Goal: Transaction & Acquisition: Purchase product/service

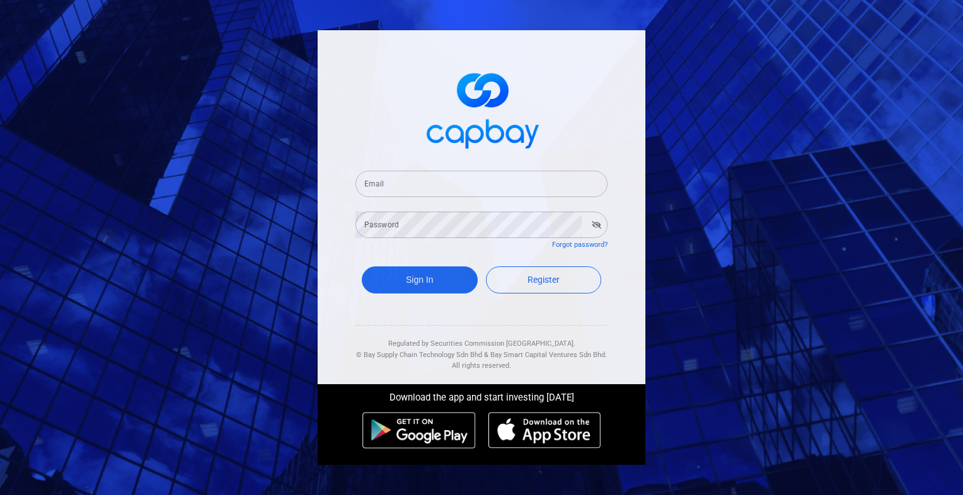
click at [446, 185] on input "Email" at bounding box center [482, 184] width 252 height 26
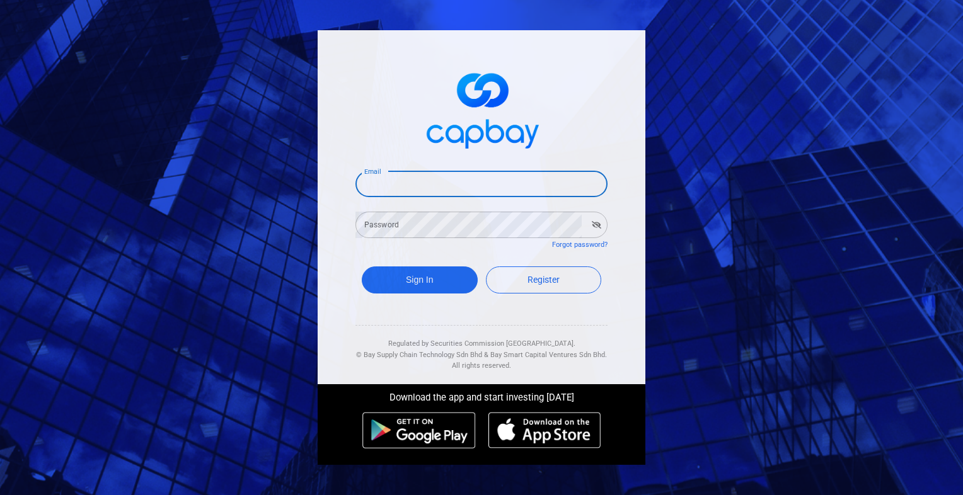
type input "[EMAIL_ADDRESS][DOMAIN_NAME]"
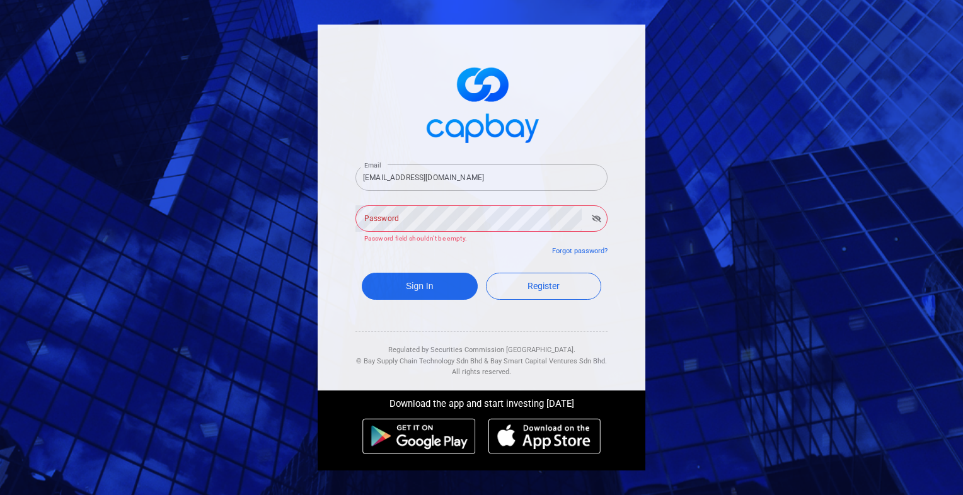
click at [223, 92] on div "Email [EMAIL_ADDRESS][DOMAIN_NAME] Email Password Password Password field shoul…" at bounding box center [481, 247] width 963 height 495
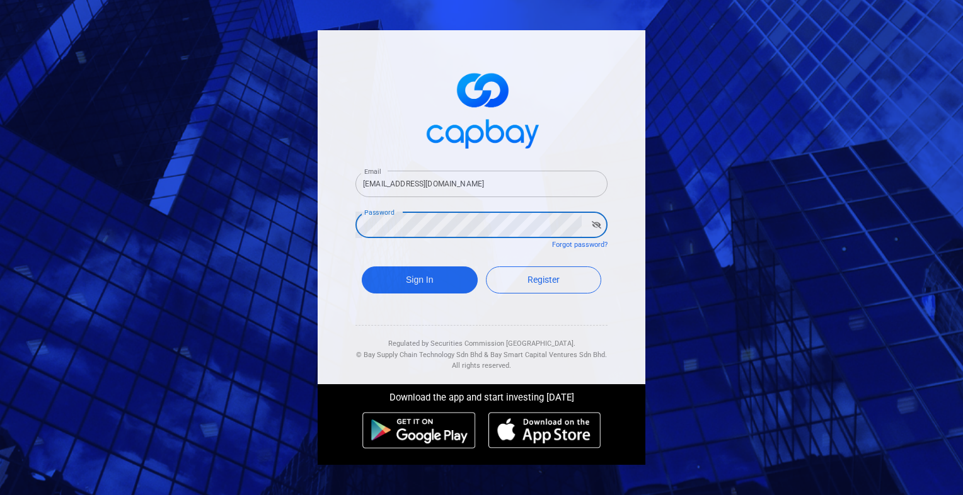
click at [362, 267] on button "Sign In" at bounding box center [420, 280] width 116 height 27
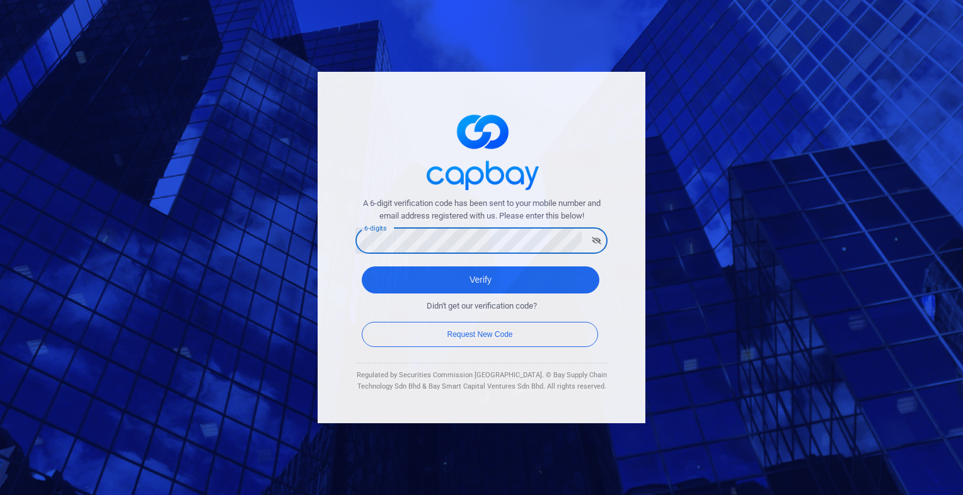
click at [362, 267] on button "Verify" at bounding box center [481, 280] width 238 height 27
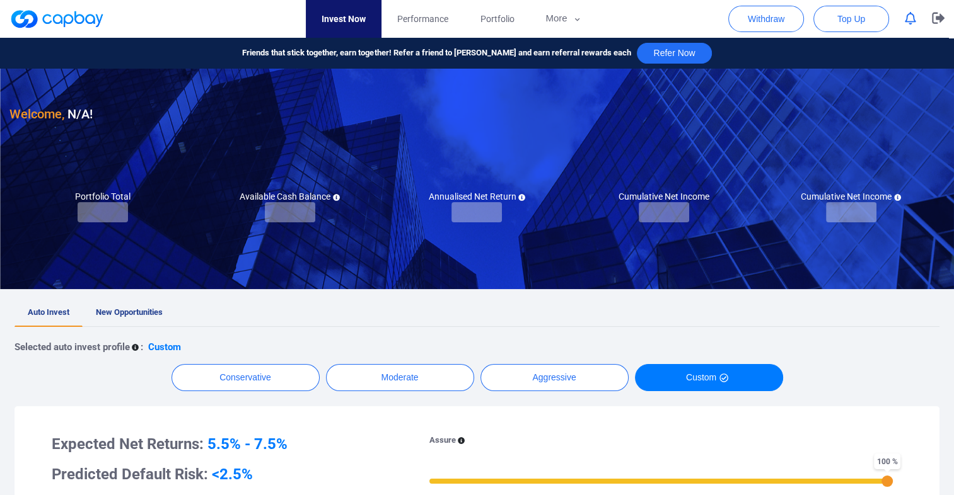
checkbox input "true"
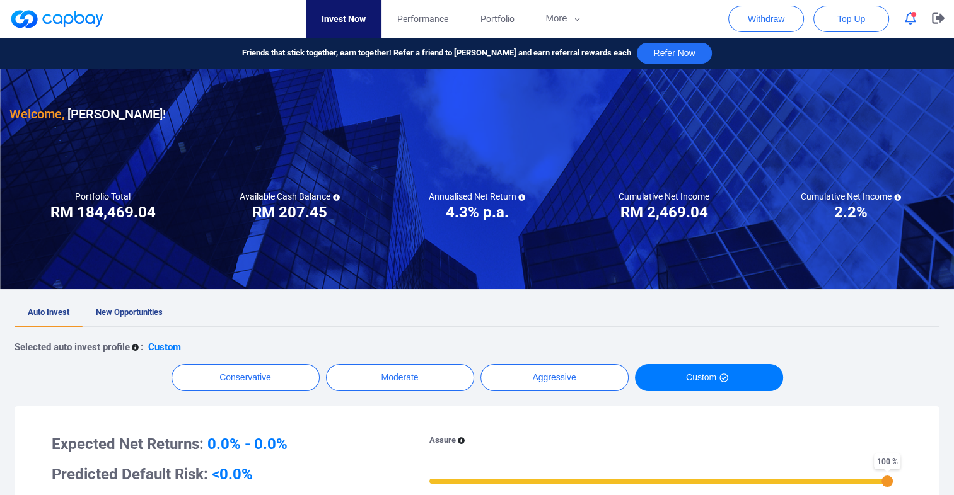
click at [911, 16] on span "button" at bounding box center [913, 14] width 5 height 5
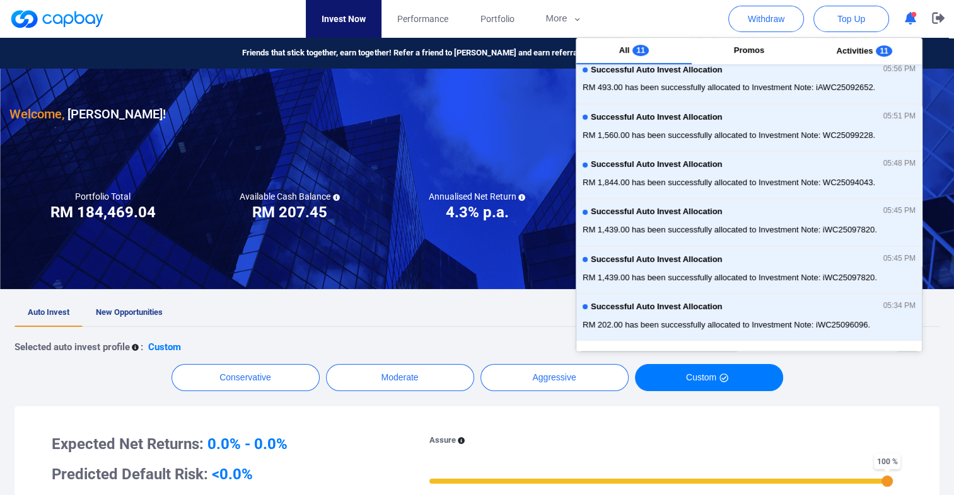
scroll to position [280, 0]
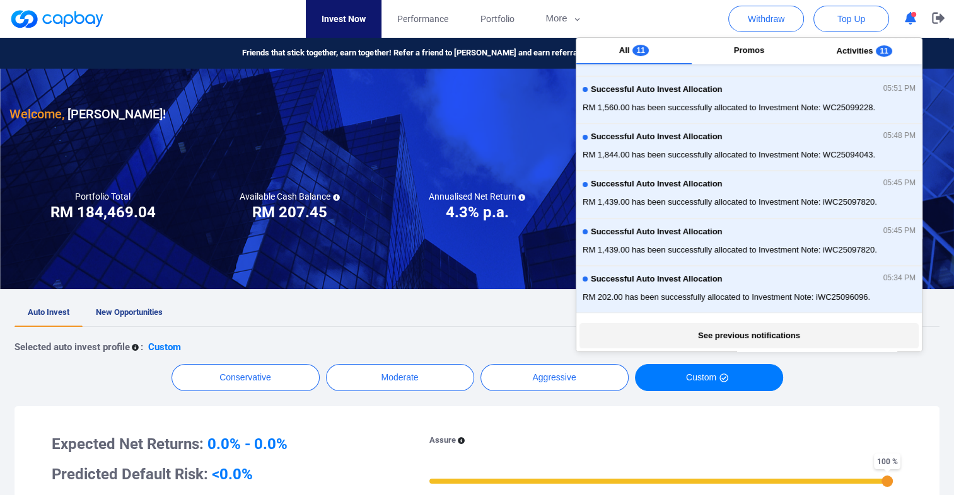
click at [727, 332] on button "See previous notifications" at bounding box center [748, 335] width 338 height 25
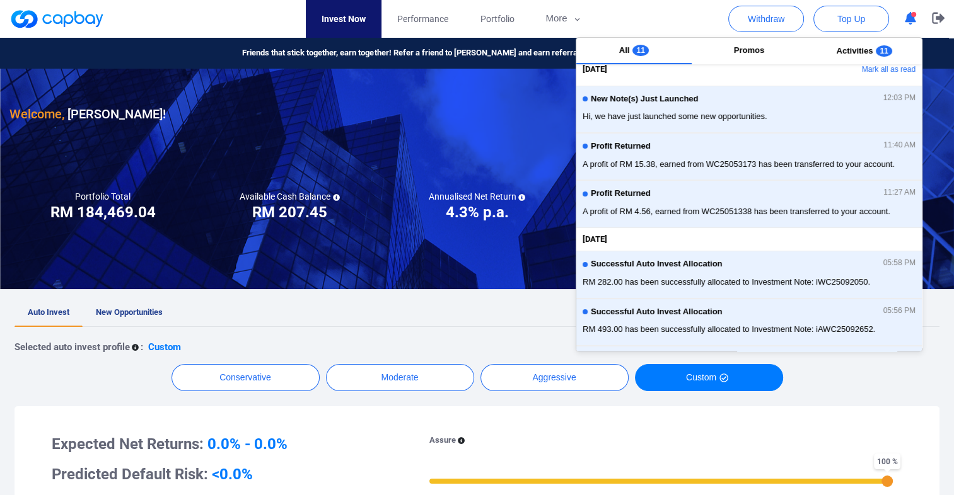
scroll to position [0, 0]
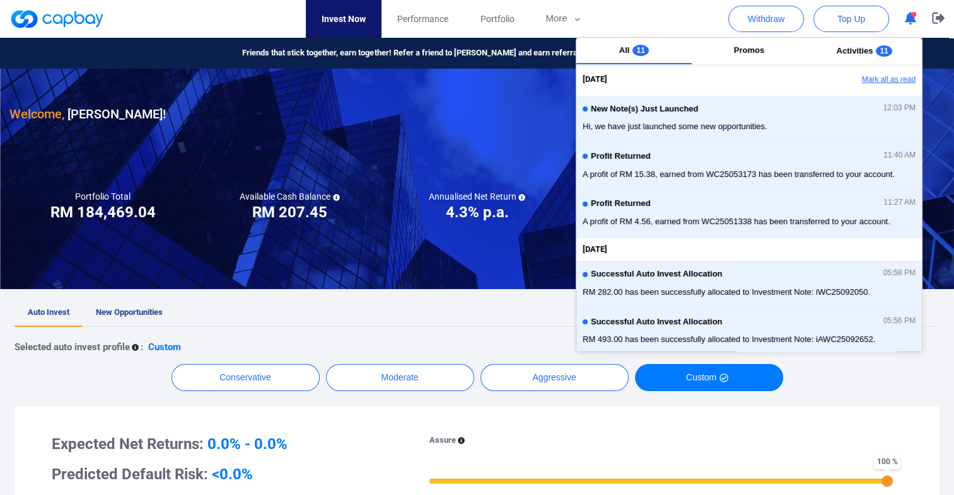
click at [891, 83] on button "Mark all as read" at bounding box center [854, 79] width 136 height 21
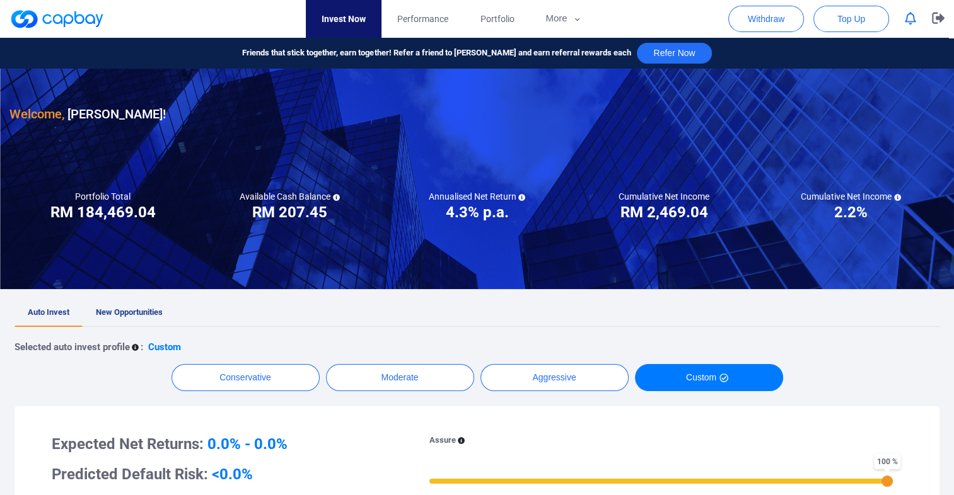
click at [693, 21] on nav "Invest Now Performance Portfolio More Transaction My Statements My Profile FAQs…" at bounding box center [451, 19] width 935 height 38
click at [124, 309] on span "New Opportunities" at bounding box center [129, 312] width 67 height 9
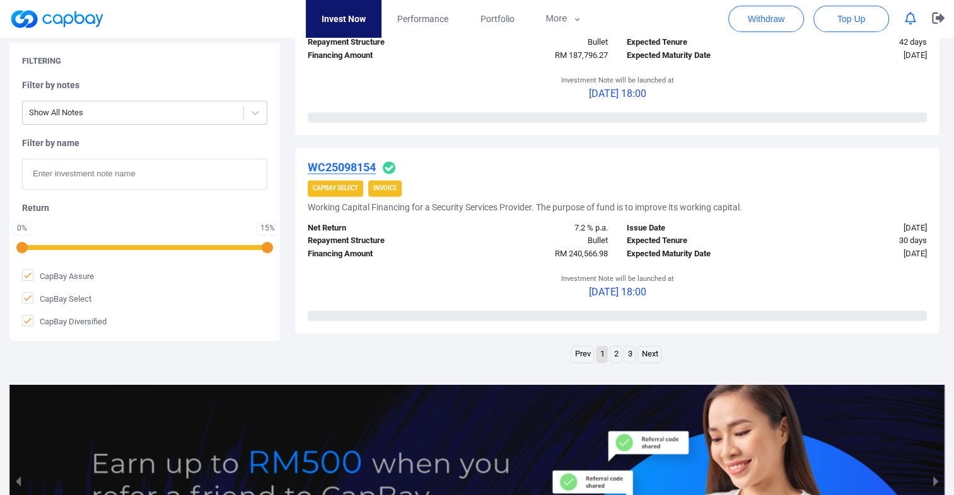
scroll to position [1954, 0]
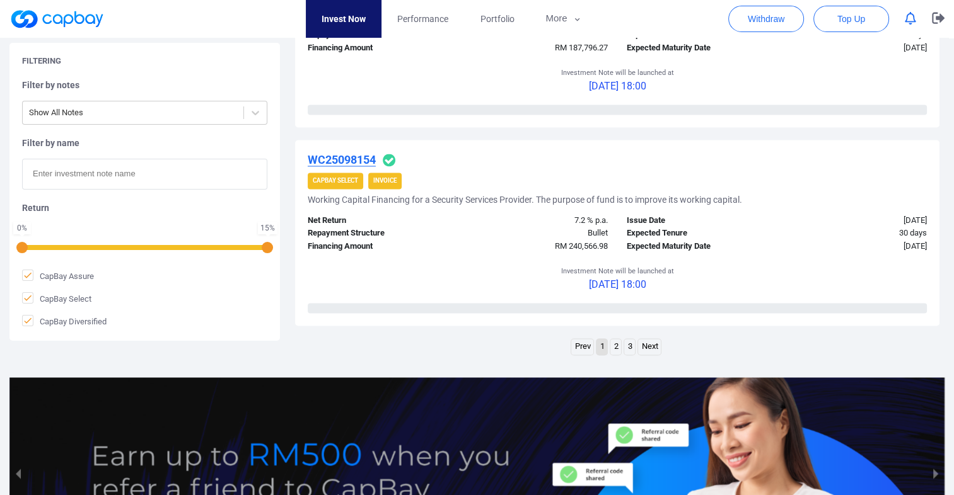
click at [649, 347] on link "Next" at bounding box center [649, 347] width 23 height 16
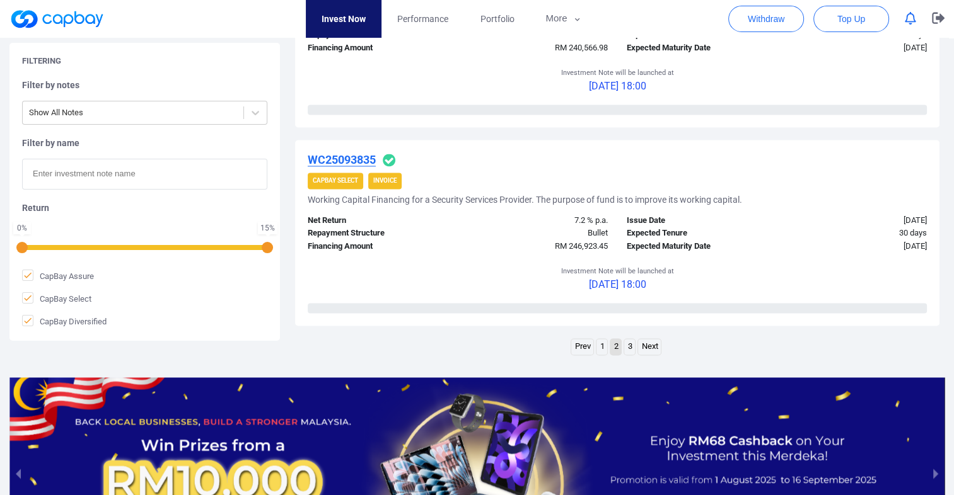
click at [654, 342] on link "Next" at bounding box center [649, 347] width 23 height 16
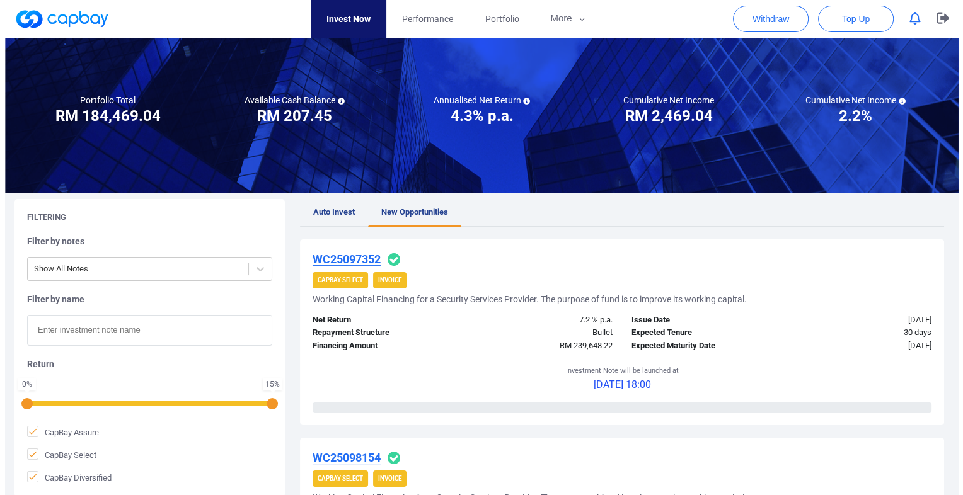
scroll to position [0, 0]
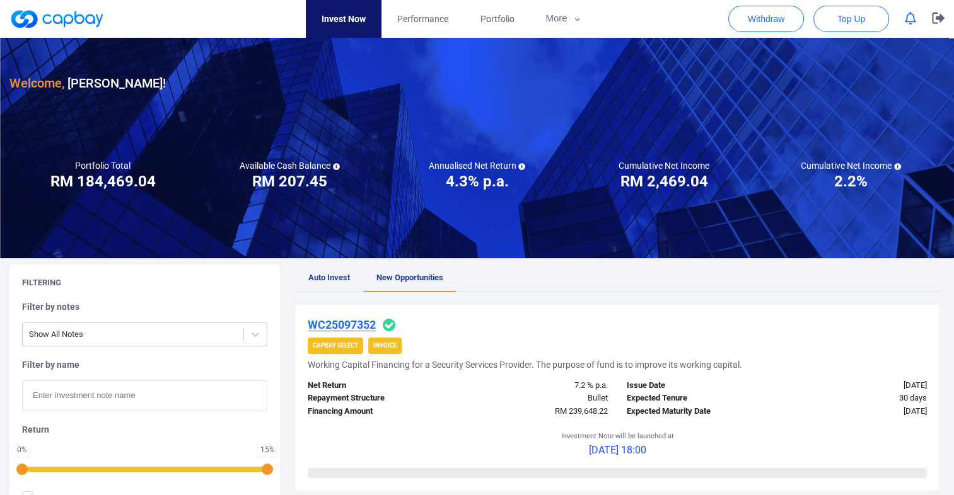
click at [335, 277] on span "Auto Invest" at bounding box center [329, 277] width 42 height 9
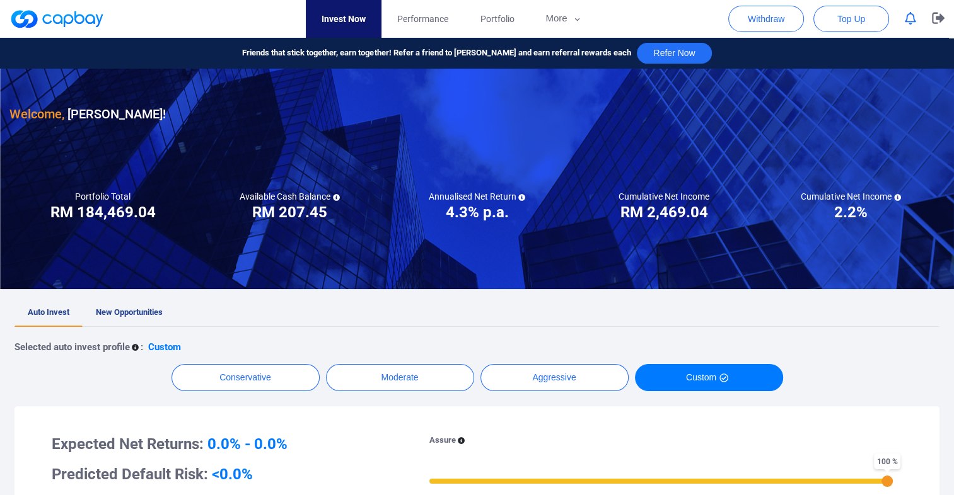
click at [898, 367] on div "Conservative Moderate Aggressive Custom" at bounding box center [476, 377] width 925 height 27
click at [937, 22] on icon "button" at bounding box center [938, 18] width 13 height 12
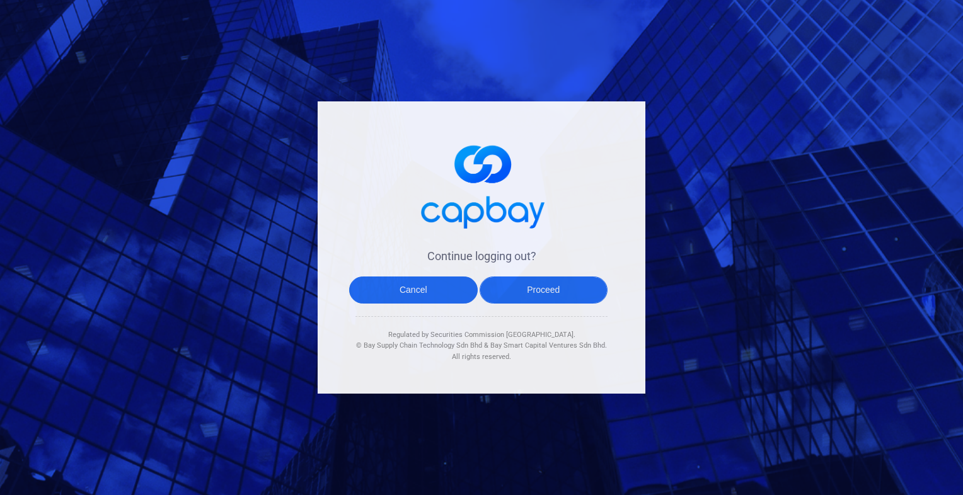
click at [564, 289] on button "Proceed" at bounding box center [544, 290] width 129 height 27
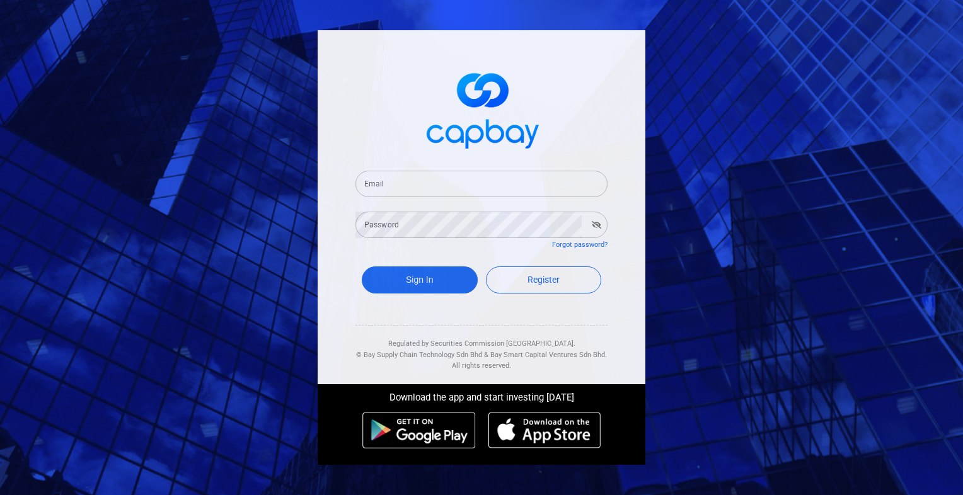
click at [354, 123] on div "Email Email Password Password Forgot password? Sign In Register Regulated by Se…" at bounding box center [482, 207] width 328 height 354
